Goal: Transaction & Acquisition: Download file/media

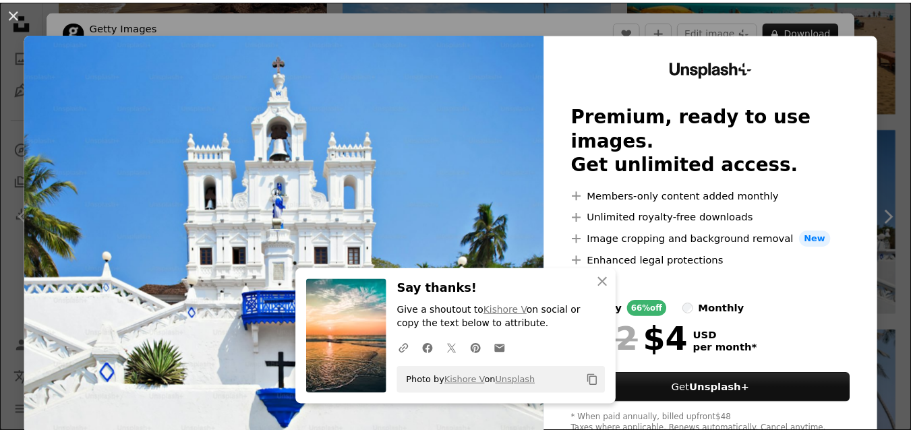
scroll to position [1214, 0]
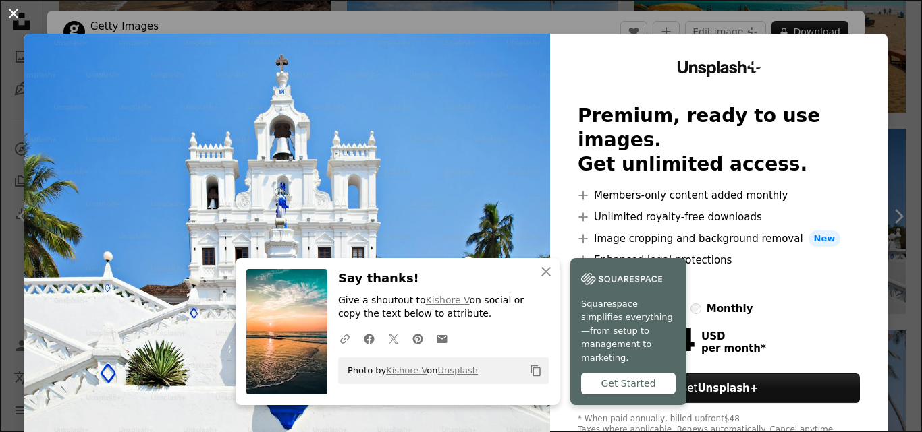
click at [13, 11] on button "An X shape" at bounding box center [13, 13] width 16 height 16
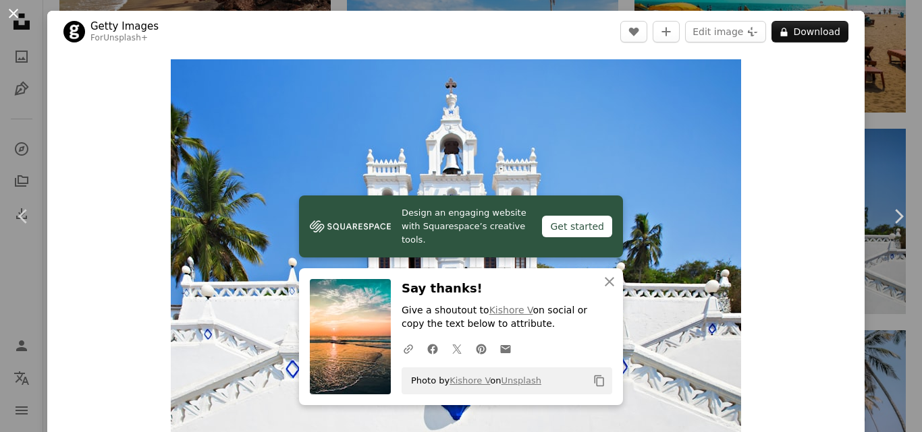
click at [13, 12] on button "An X shape" at bounding box center [13, 13] width 16 height 16
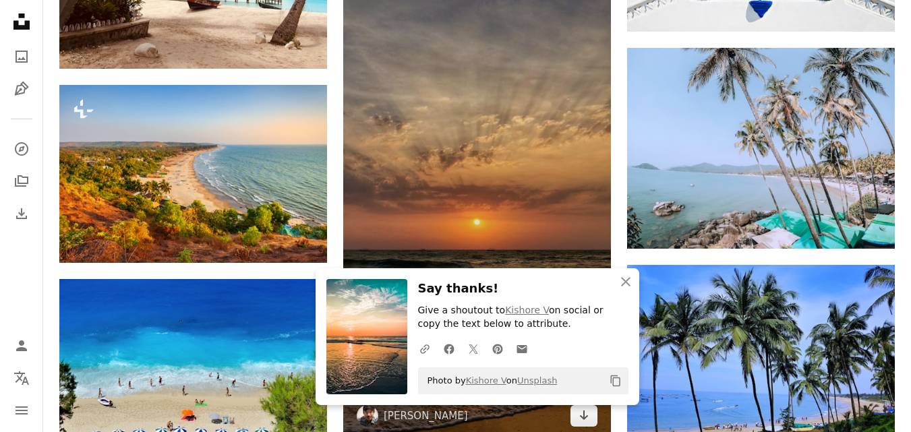
scroll to position [1552, 0]
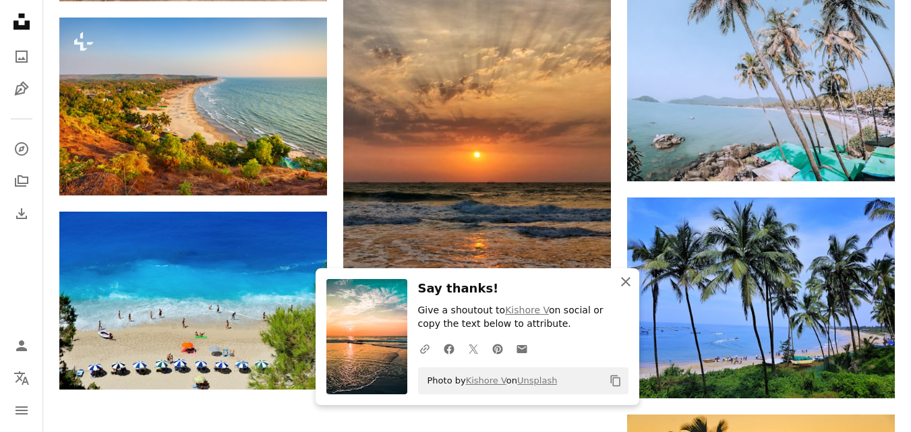
click at [627, 279] on icon "An X shape" at bounding box center [626, 282] width 16 height 16
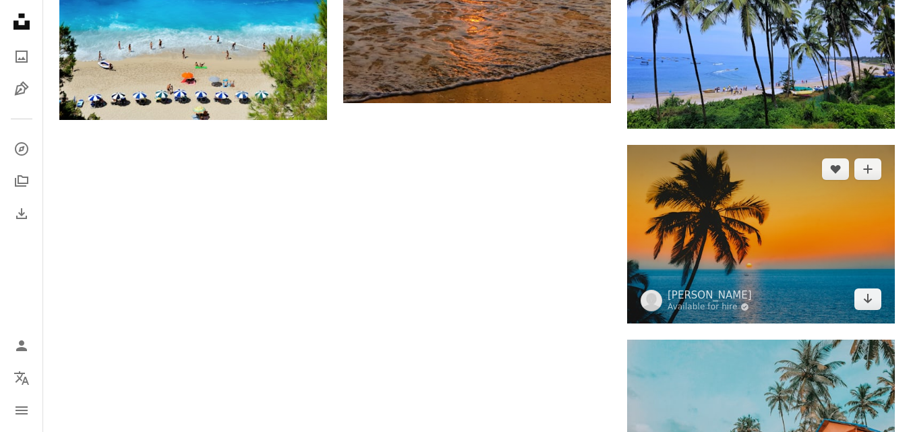
scroll to position [2092, 0]
